Goal: Task Accomplishment & Management: Manage account settings

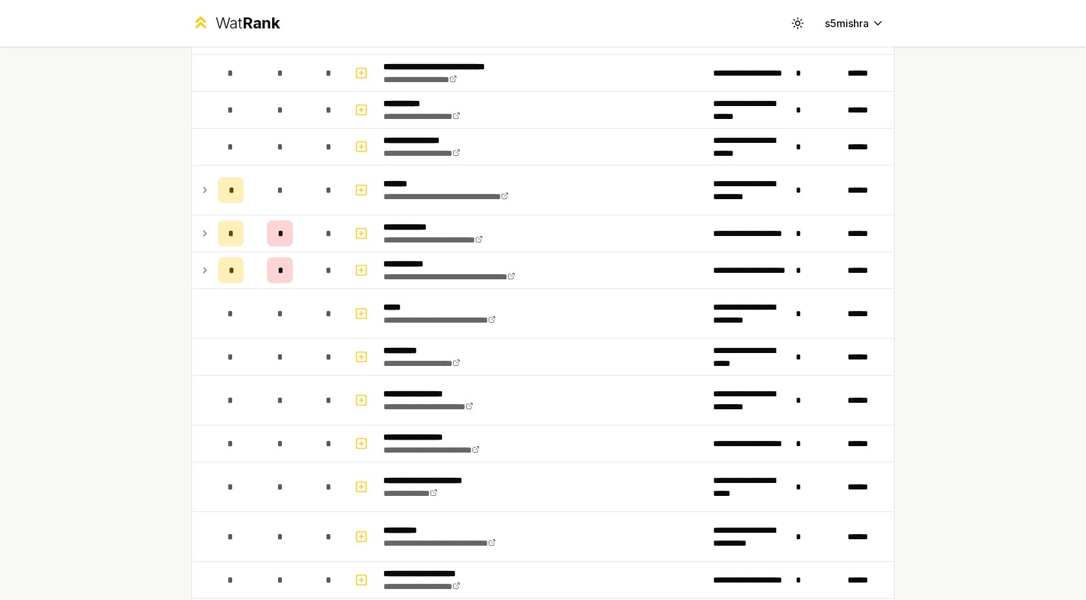
scroll to position [1279, 0]
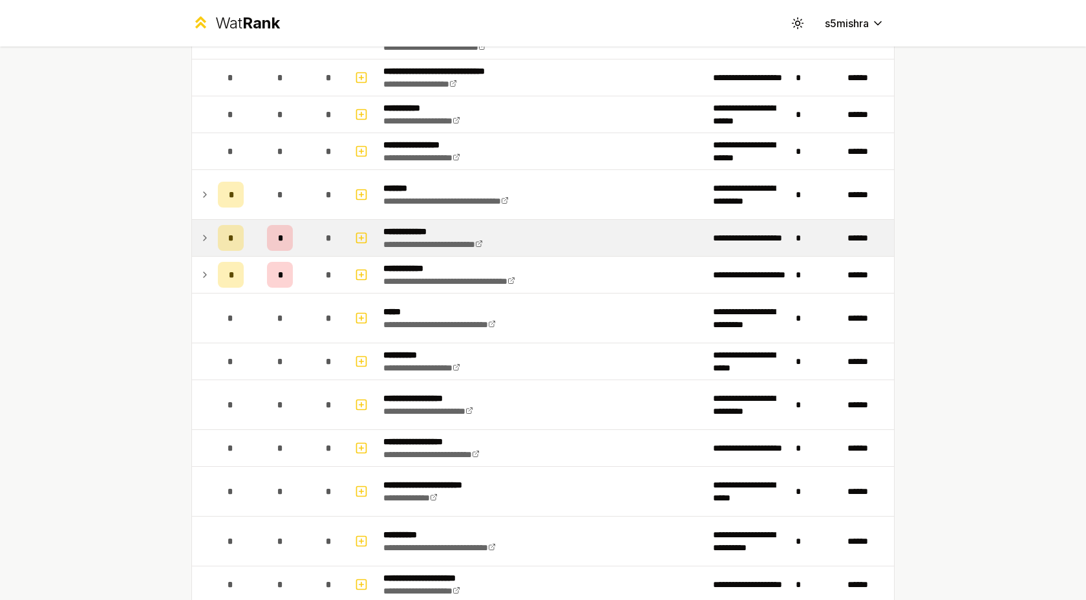
click at [204, 242] on icon at bounding box center [205, 238] width 10 height 16
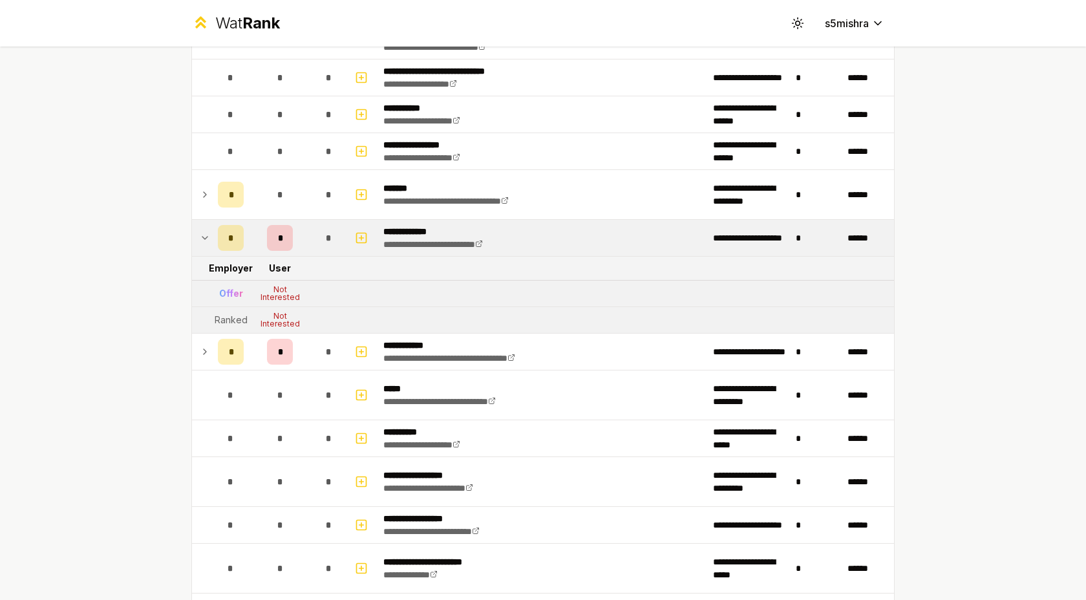
click at [282, 294] on div "Not Interested" at bounding box center [280, 294] width 52 height 16
click at [341, 292] on tr "Offer Not Interested" at bounding box center [543, 294] width 702 height 27
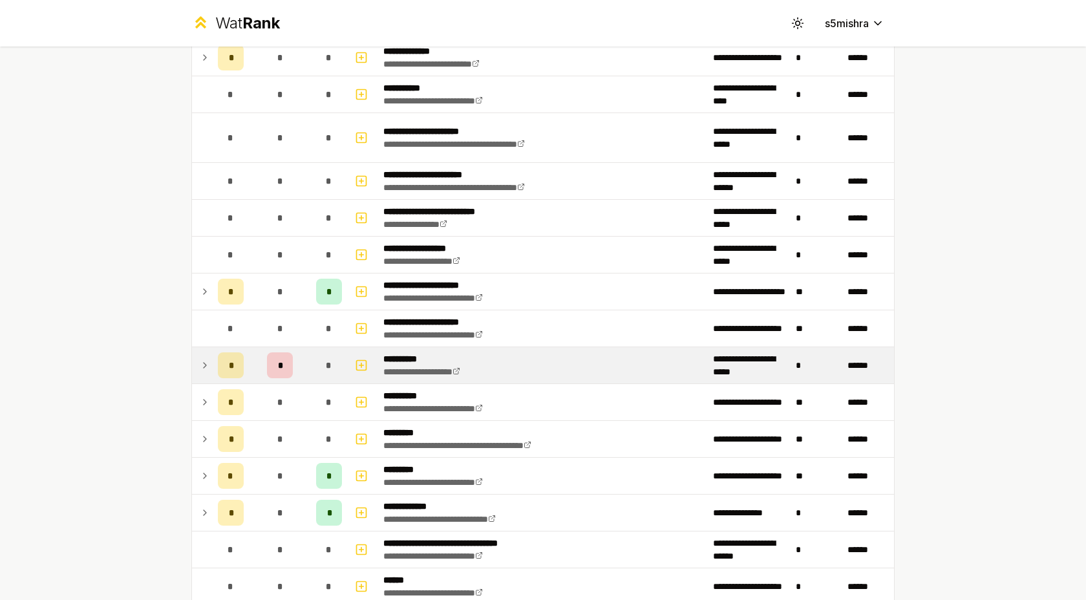
scroll to position [2226, 0]
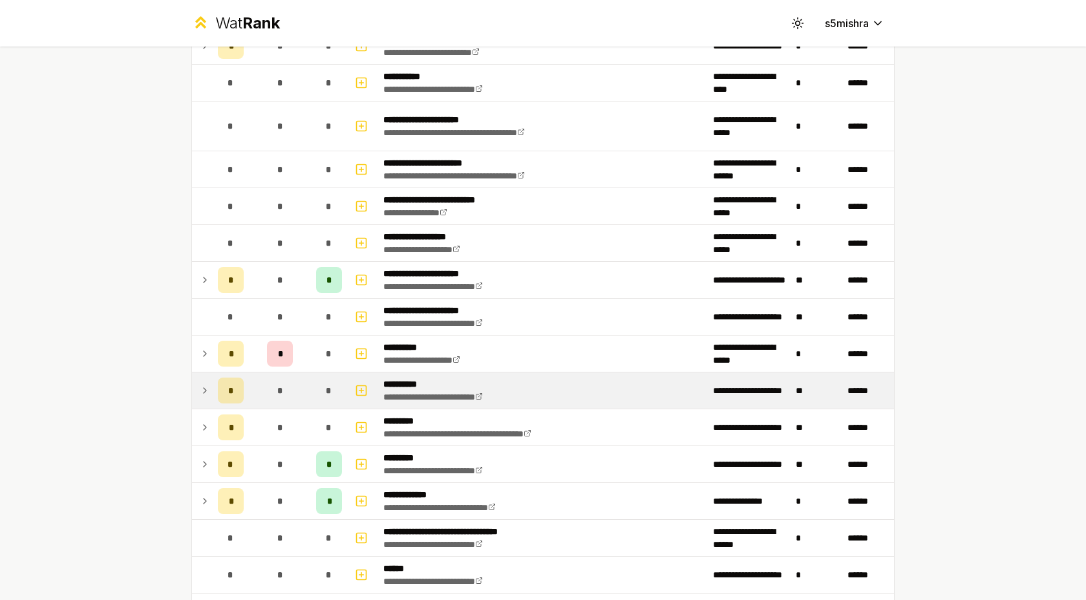
click at [203, 390] on icon at bounding box center [205, 391] width 10 height 16
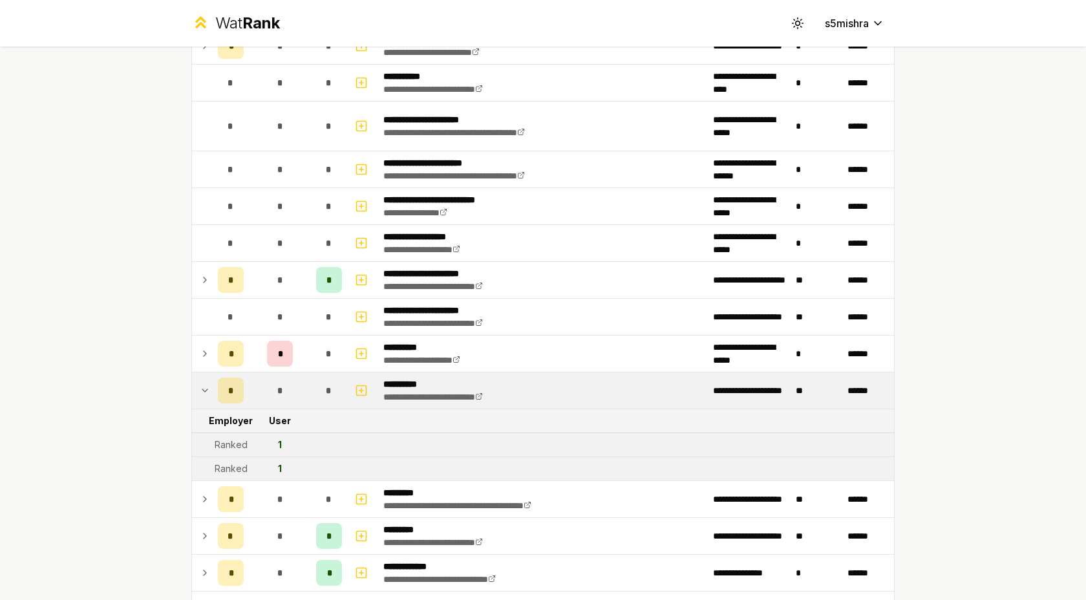
click at [203, 390] on icon at bounding box center [204, 390] width 5 height 3
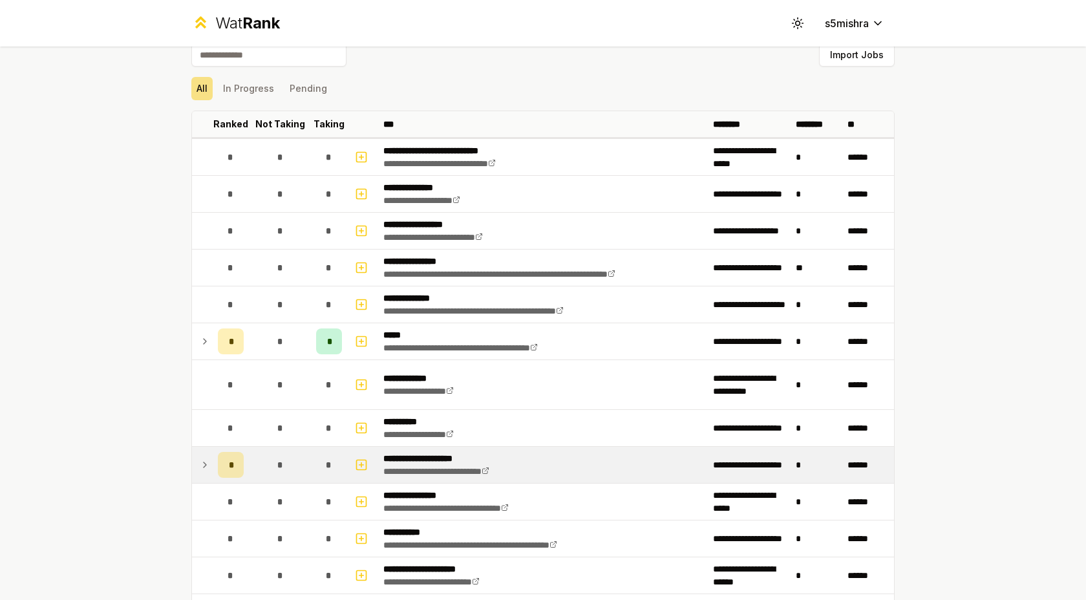
scroll to position [9, 0]
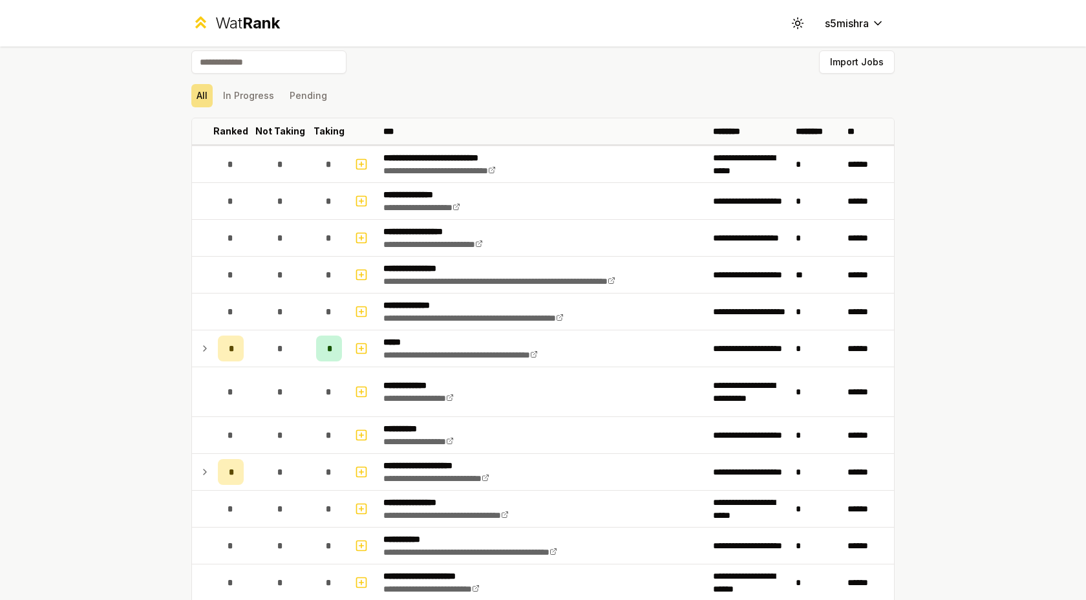
click at [628, 105] on div "All In Progress Pending" at bounding box center [542, 95] width 703 height 23
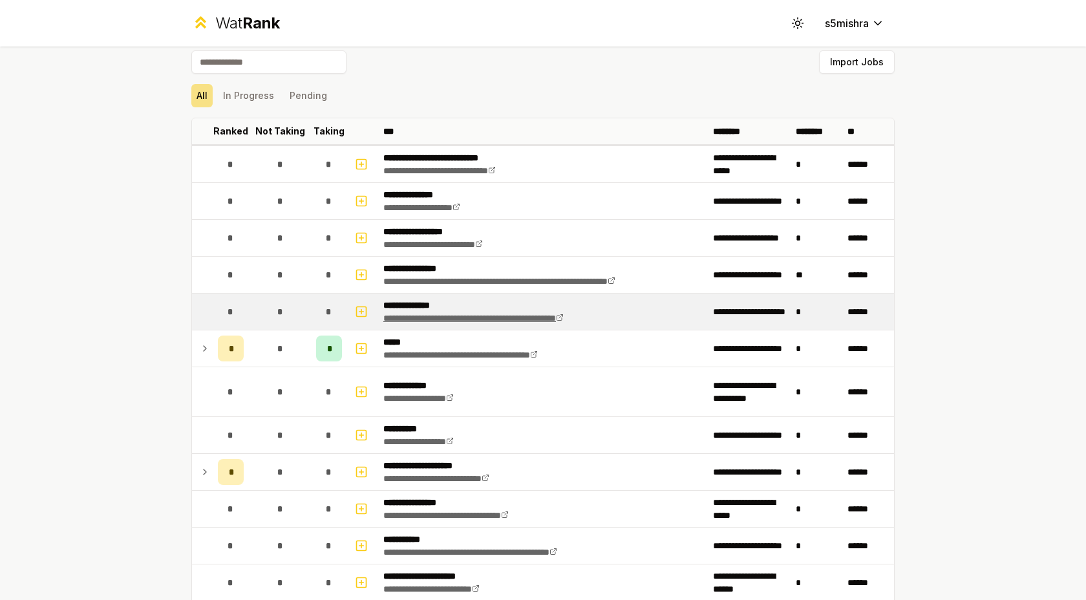
scroll to position [0, 0]
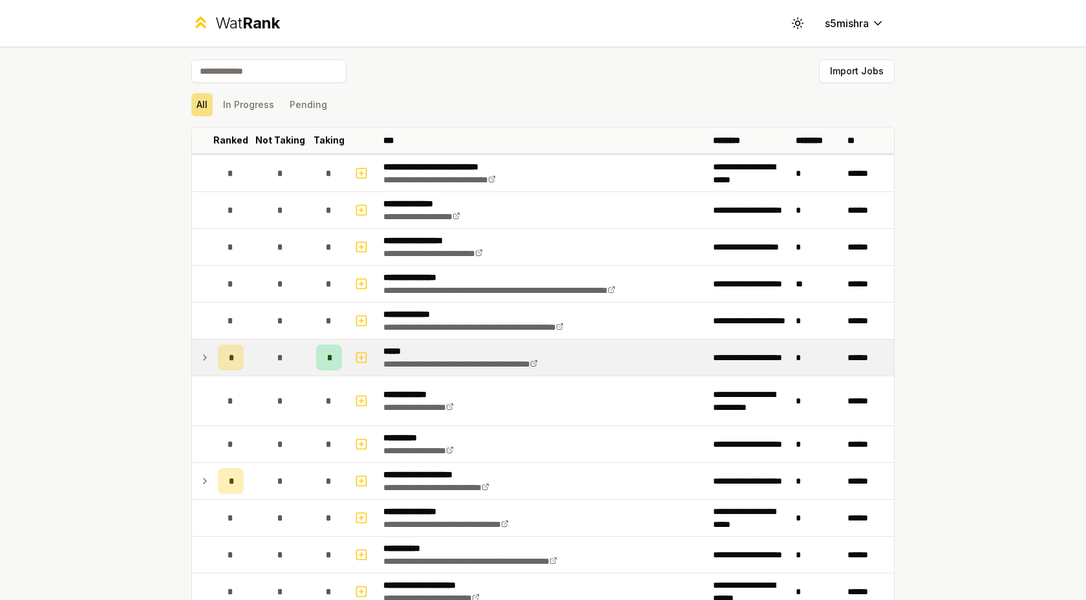
click at [204, 357] on icon at bounding box center [205, 358] width 10 height 16
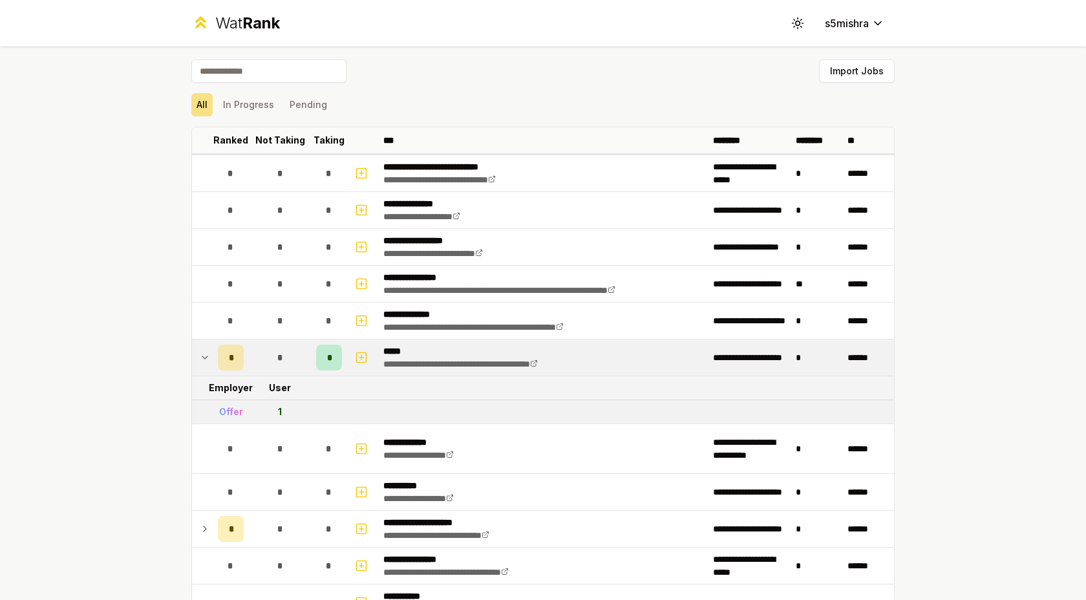
click at [204, 357] on icon at bounding box center [204, 357] width 5 height 3
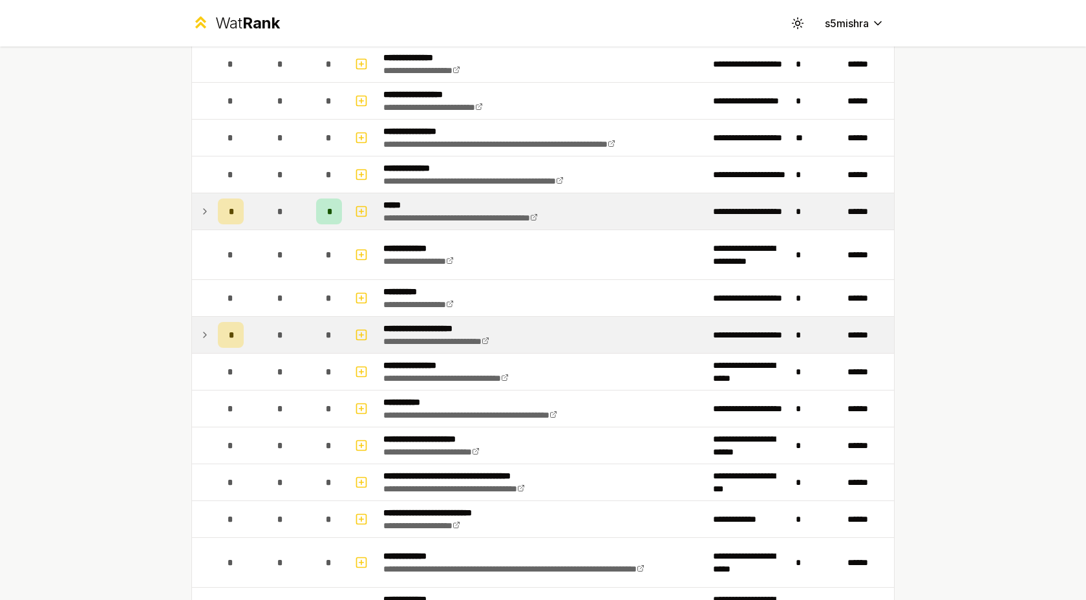
scroll to position [164, 0]
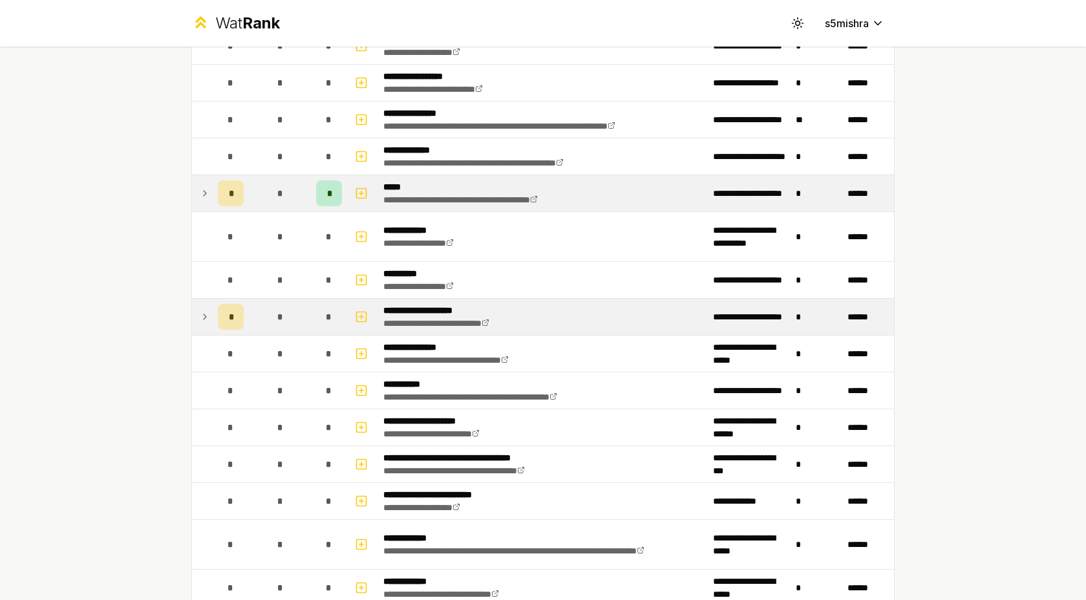
click at [209, 321] on icon at bounding box center [205, 317] width 10 height 16
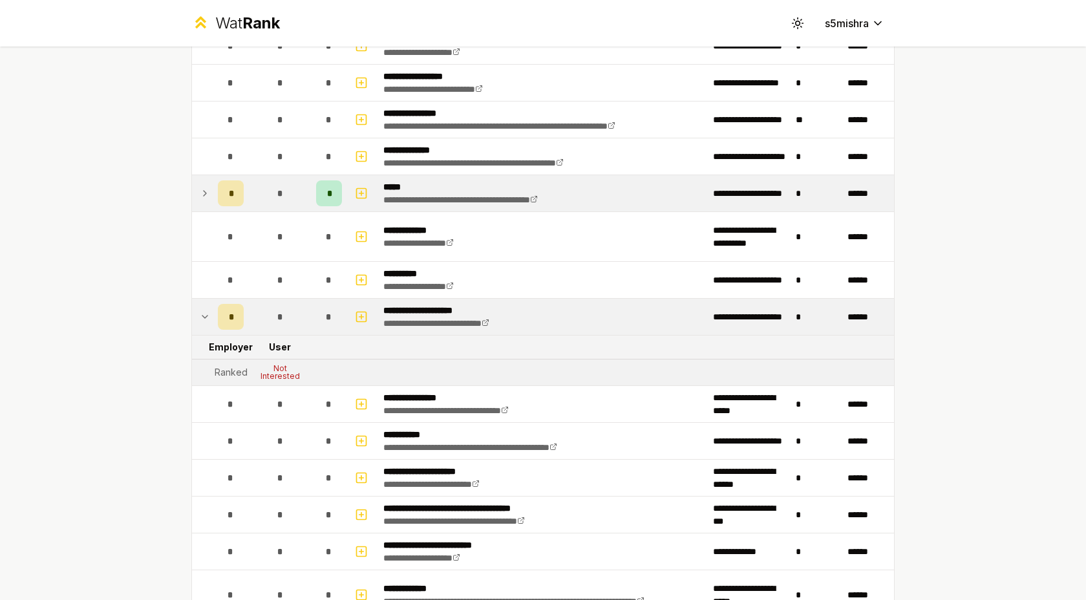
click at [209, 321] on icon at bounding box center [205, 317] width 10 height 16
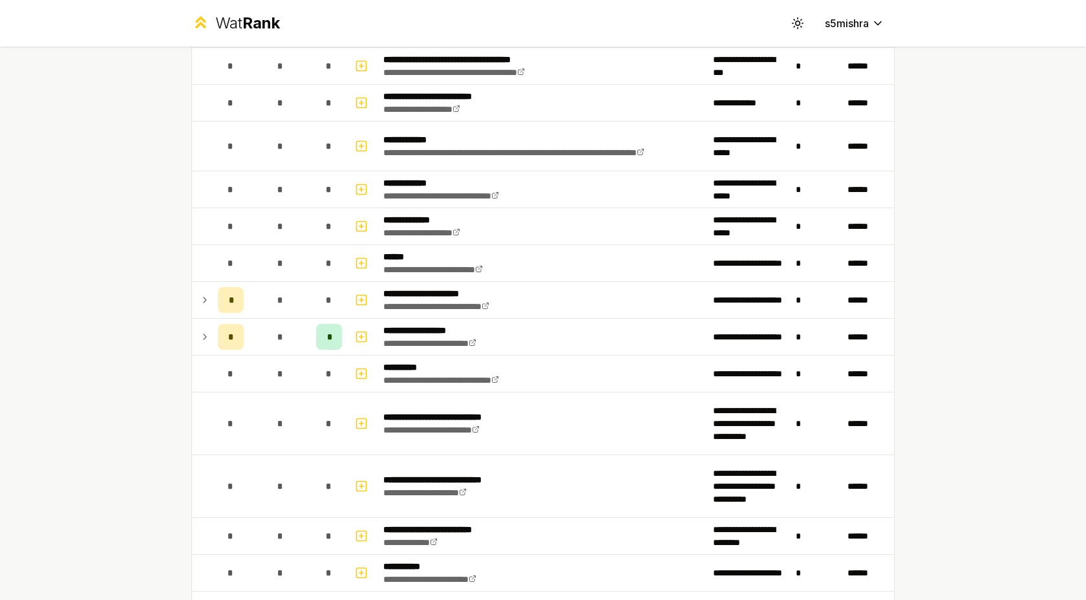
scroll to position [582, 0]
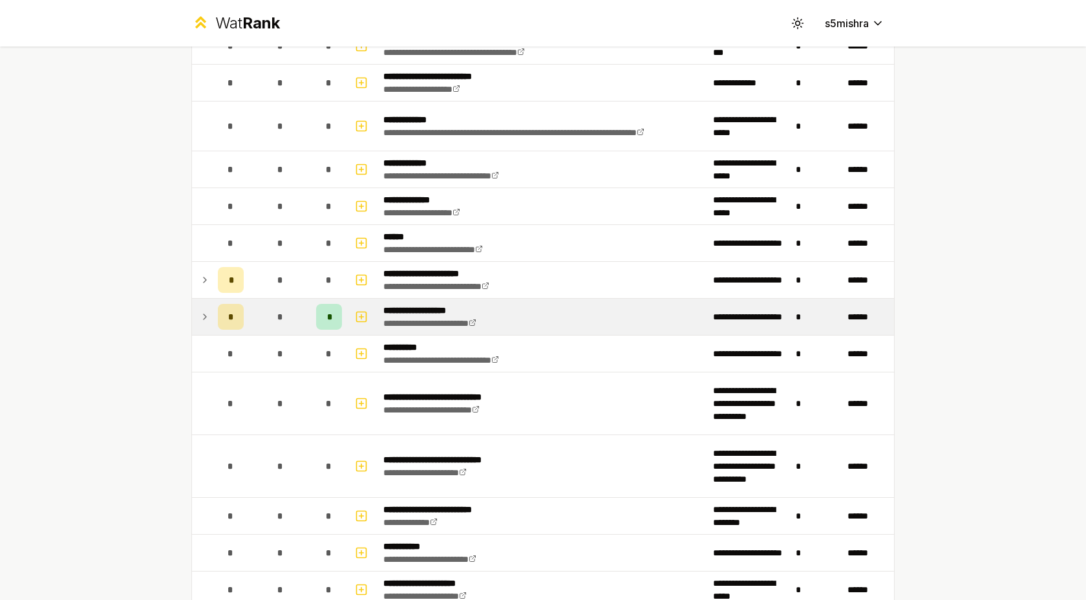
click at [206, 317] on icon at bounding box center [205, 317] width 10 height 16
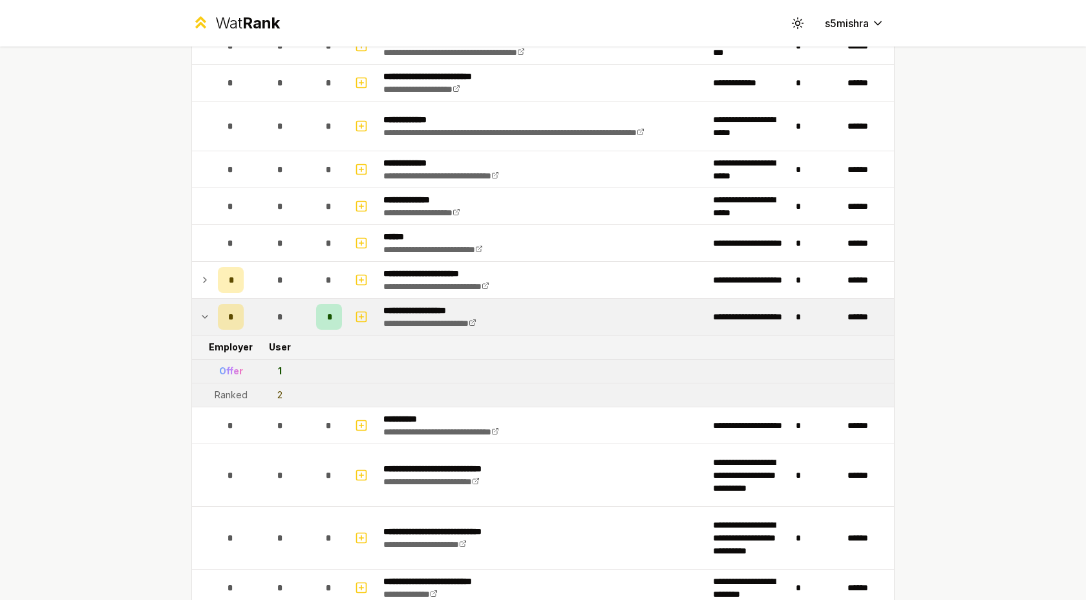
click at [206, 317] on icon at bounding box center [205, 317] width 10 height 16
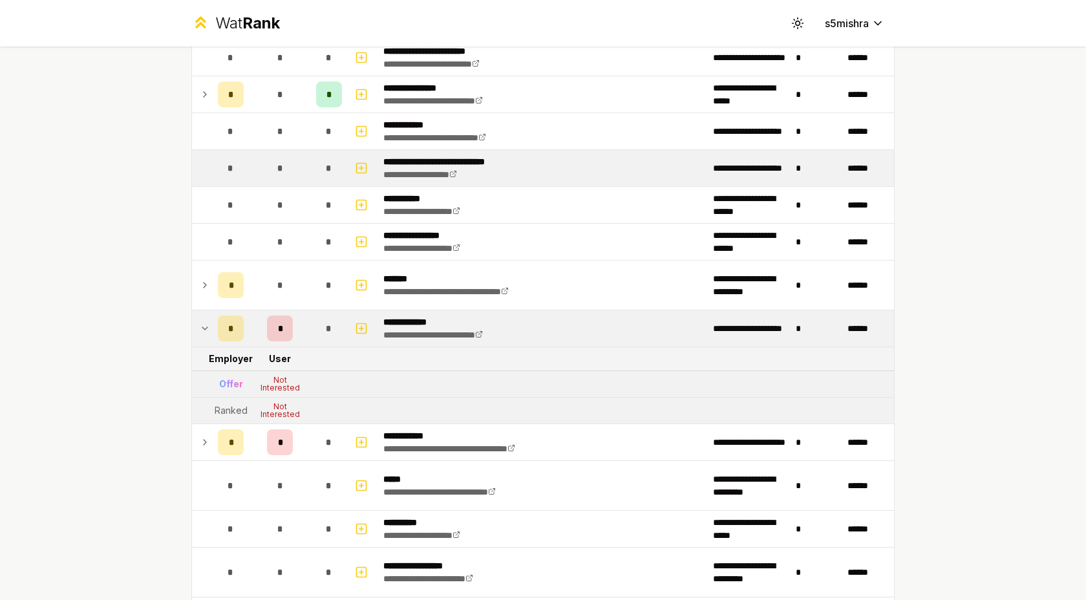
scroll to position [1195, 0]
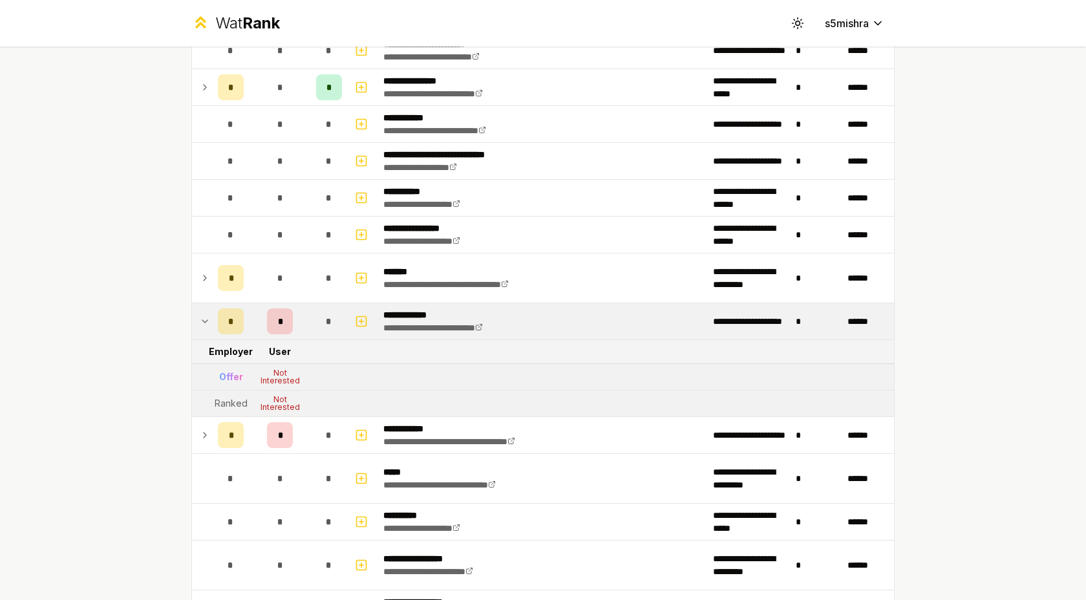
click at [279, 374] on div "Not Interested" at bounding box center [280, 377] width 52 height 16
click at [281, 383] on div "Not Interested" at bounding box center [280, 377] width 52 height 16
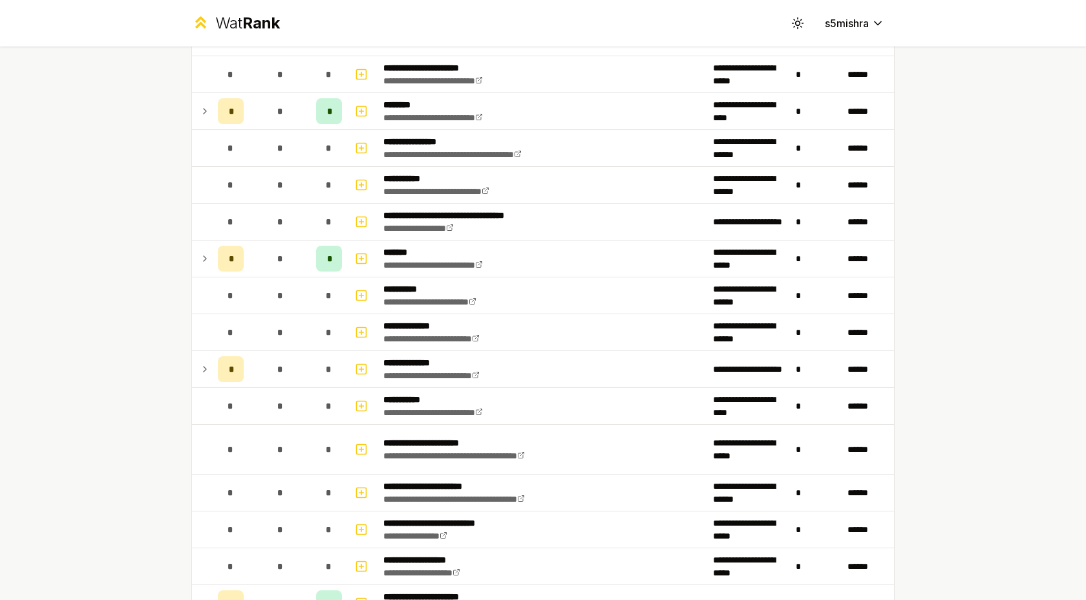
scroll to position [1903, 0]
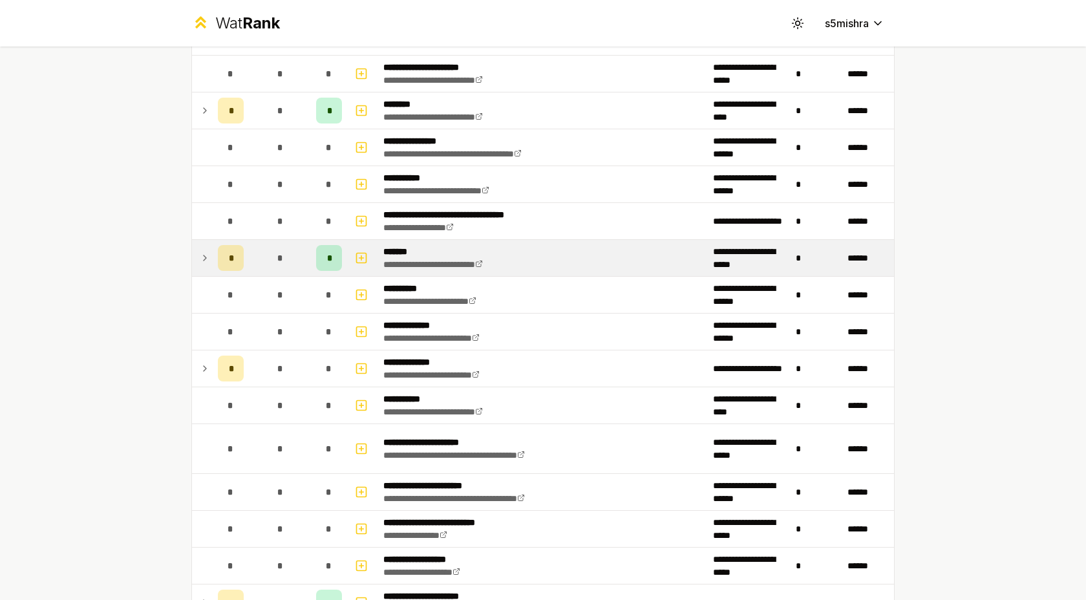
click at [204, 267] on td at bounding box center [202, 258] width 21 height 36
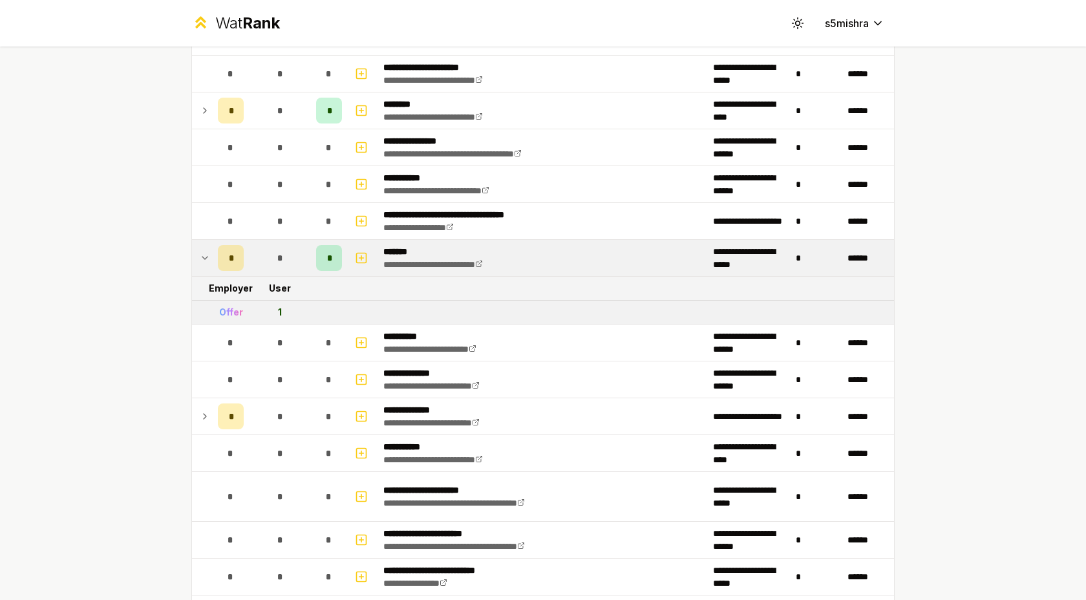
click at [204, 267] on td at bounding box center [202, 258] width 21 height 36
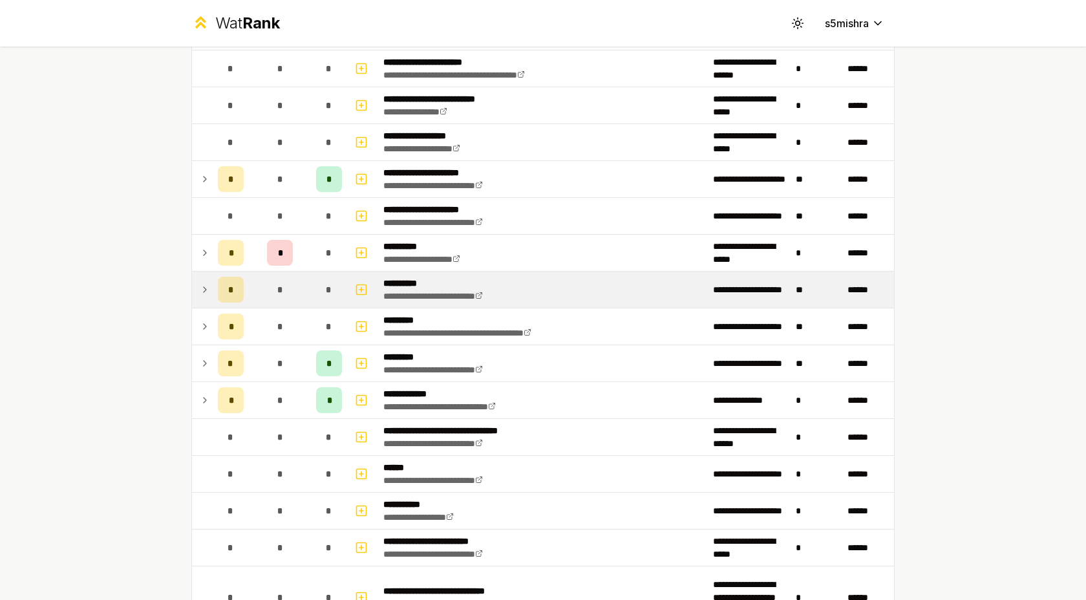
scroll to position [2332, 0]
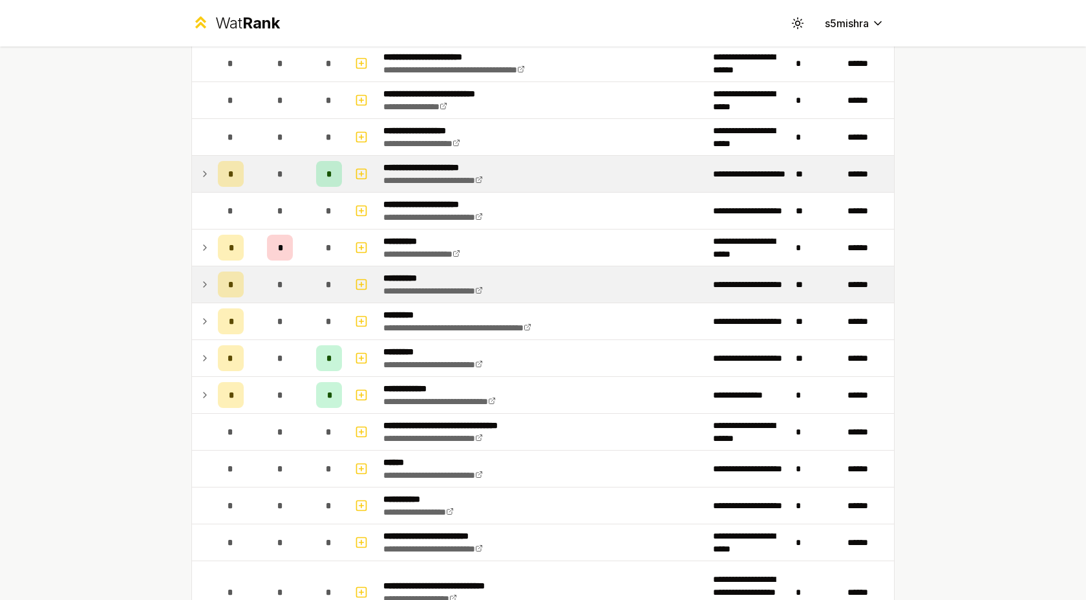
click at [206, 176] on icon at bounding box center [205, 174] width 10 height 16
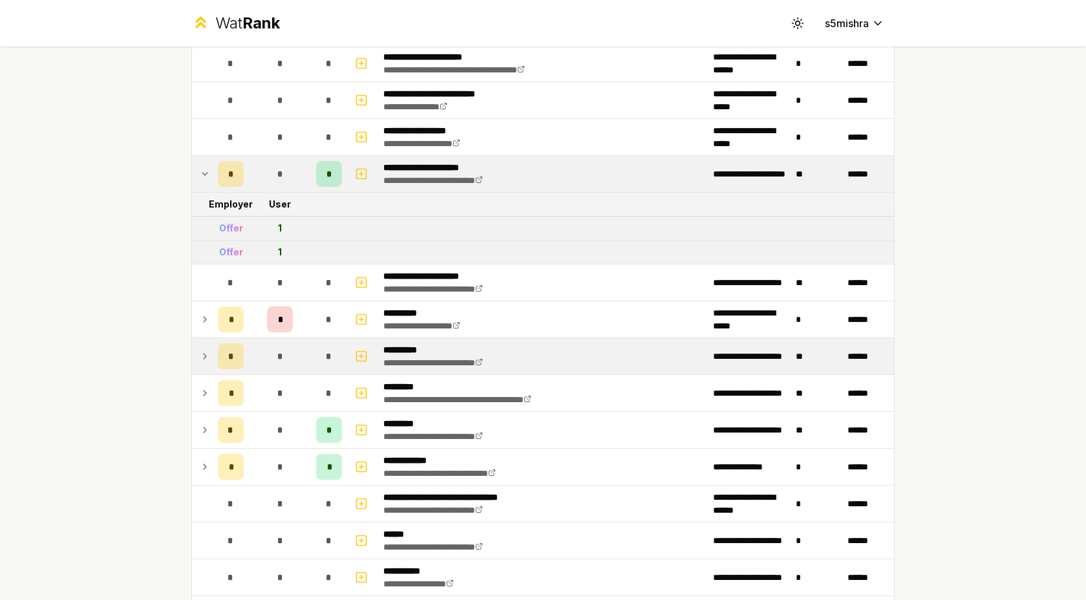
click at [206, 176] on icon at bounding box center [205, 174] width 10 height 16
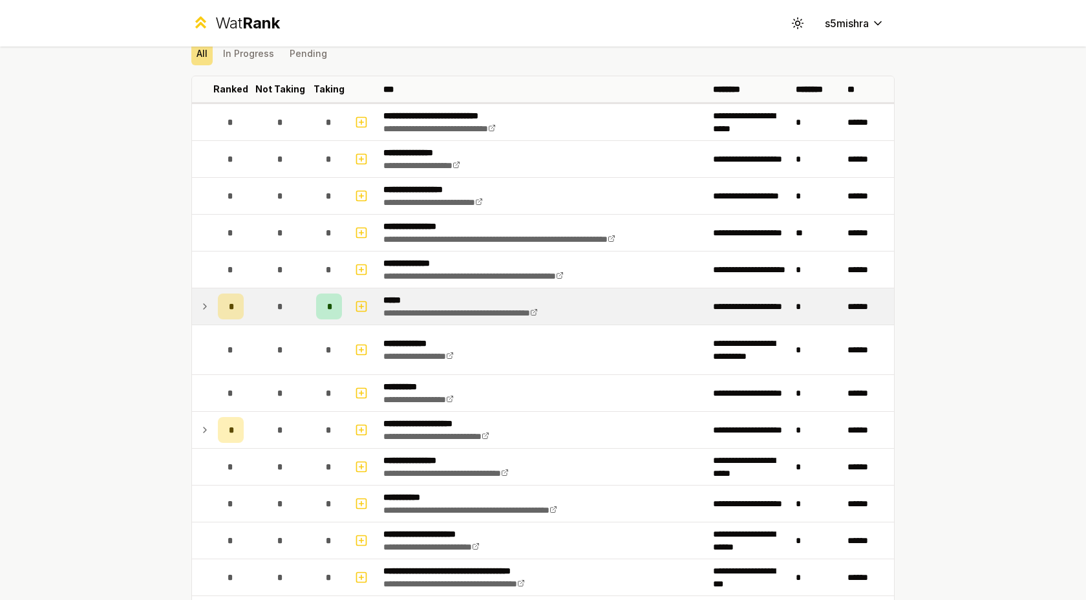
scroll to position [61, 0]
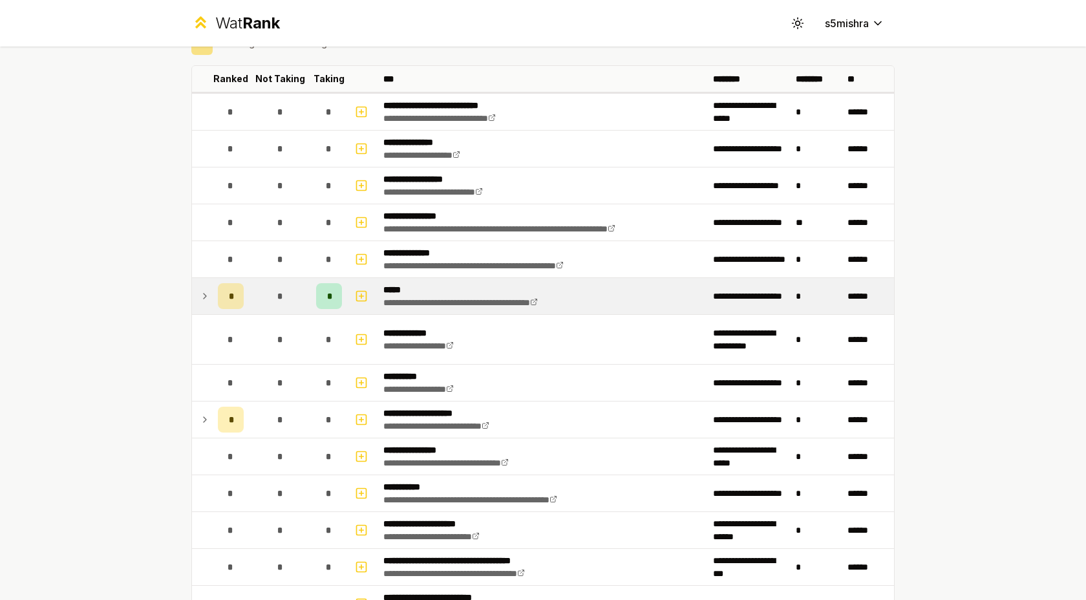
click at [974, 191] on div "**********" at bounding box center [543, 300] width 1086 height 600
